Goal: Check status: Check status

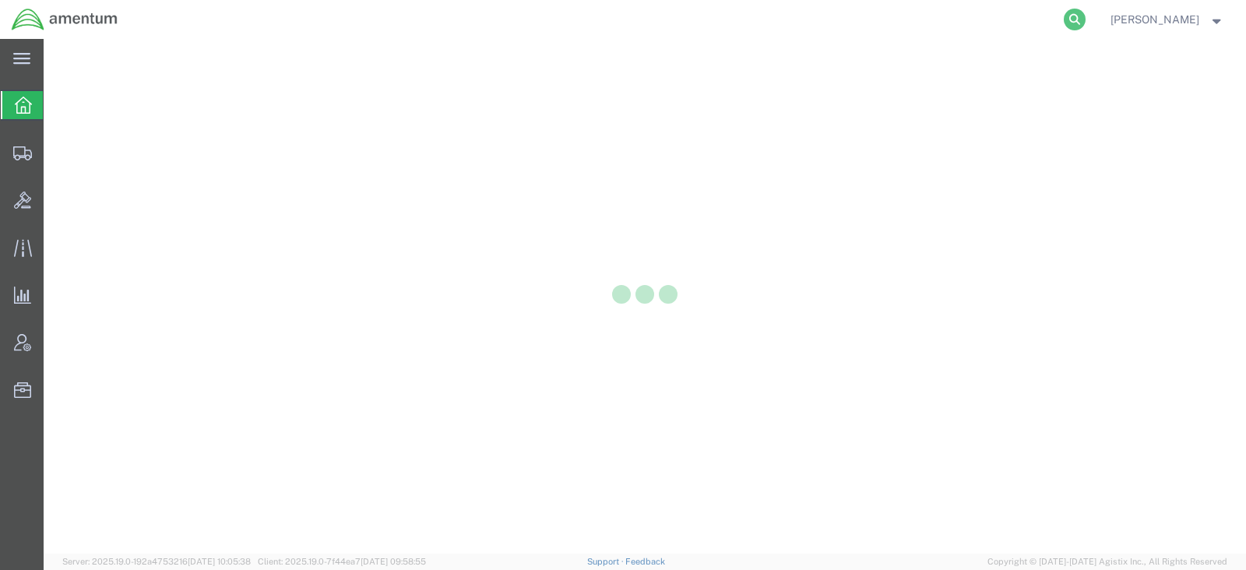
click at [1086, 25] on icon at bounding box center [1075, 20] width 22 height 22
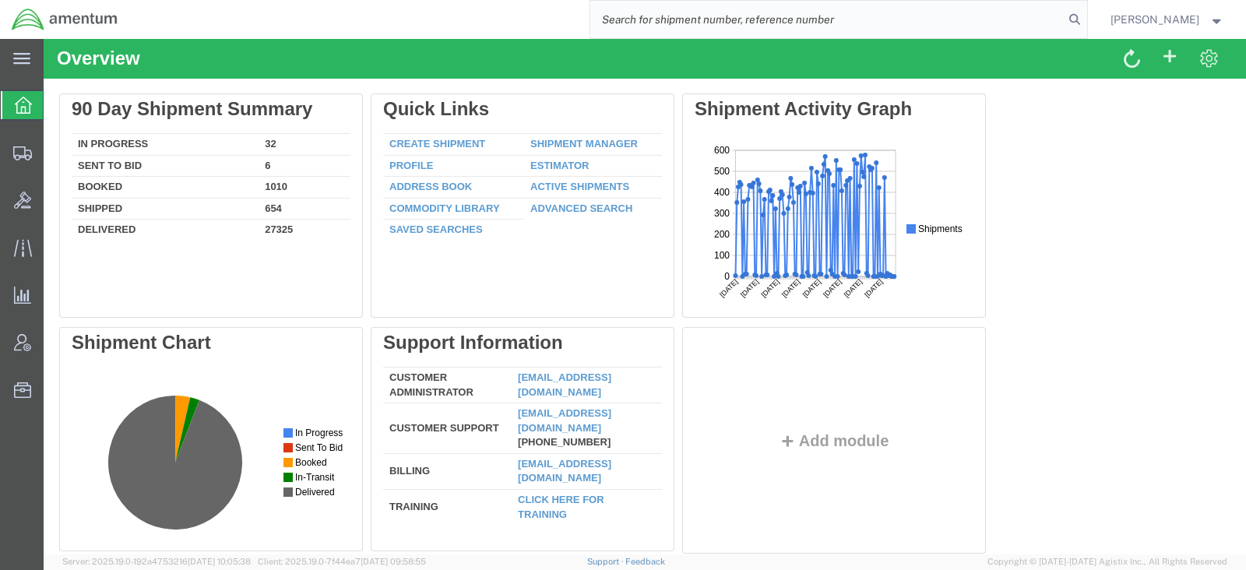
click at [778, 13] on input "search" at bounding box center [827, 19] width 474 height 37
paste input "56744011"
type input "56744011"
click at [1086, 19] on icon at bounding box center [1075, 20] width 22 height 22
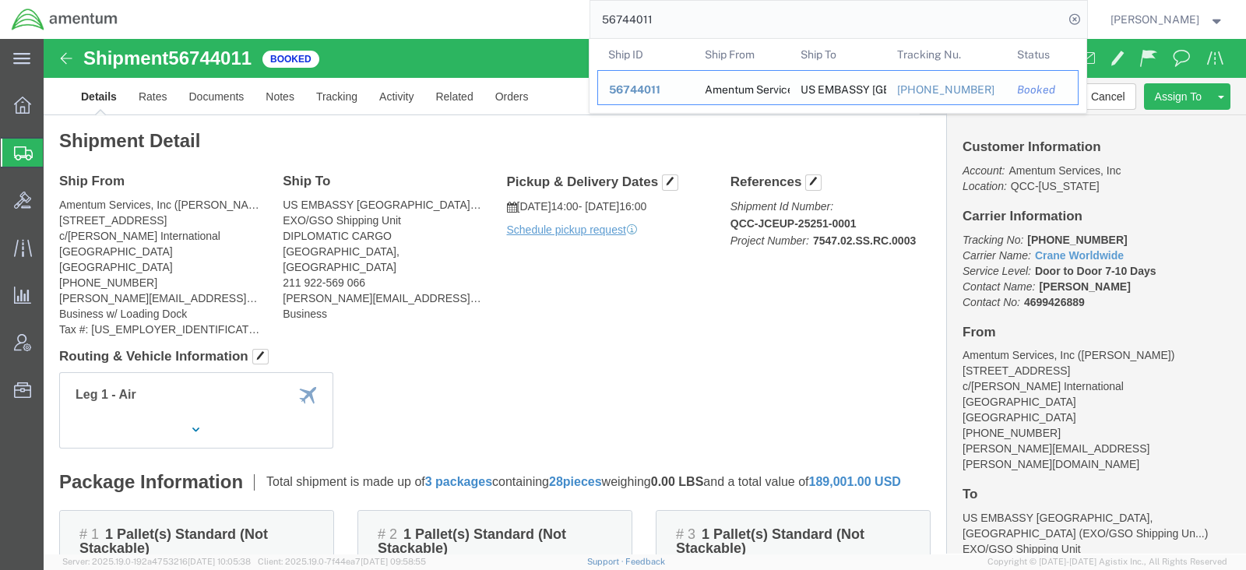
click at [660, 89] on span "56744011" at bounding box center [634, 89] width 51 height 12
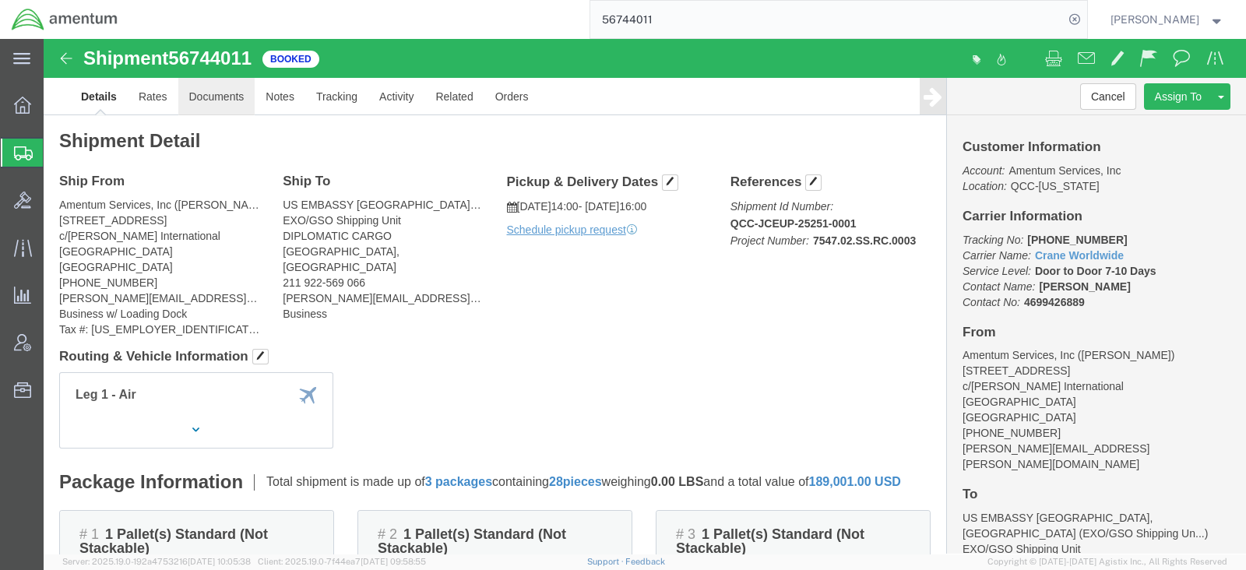
click link "Documents"
